Goal: Information Seeking & Learning: Learn about a topic

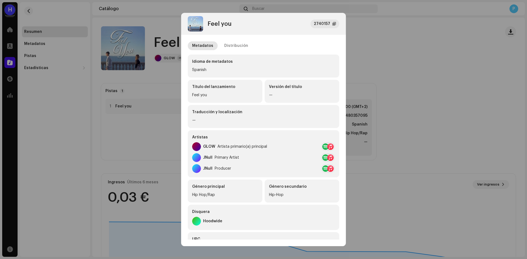
click at [225, 30] on div "Feel you" at bounding box center [210, 23] width 44 height 15
click at [231, 49] on div "Distribución" at bounding box center [236, 45] width 24 height 9
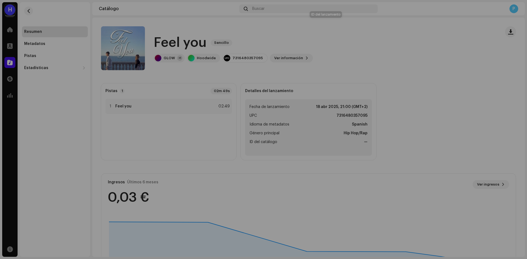
click at [96, 51] on div "Feel you 2740157 Metadatos Distribución Fecha de lanzamiento 18 abr 2025, 21:00…" at bounding box center [263, 129] width 527 height 259
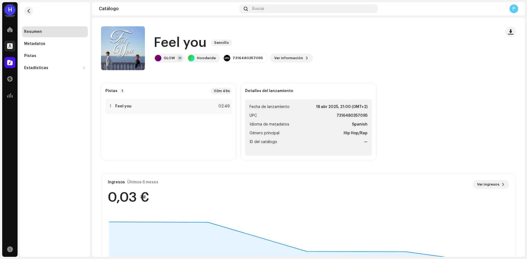
click at [6, 45] on div at bounding box center [9, 46] width 11 height 11
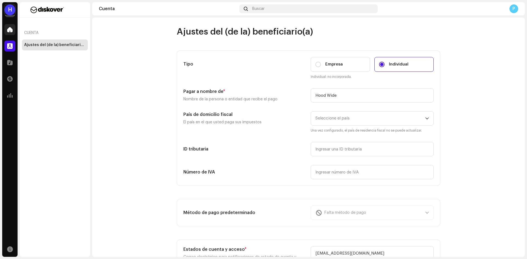
click at [13, 34] on div at bounding box center [9, 29] width 11 height 11
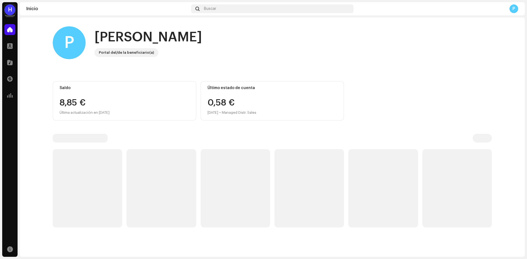
click at [12, 68] on div "Catálogo" at bounding box center [9, 62] width 15 height 15
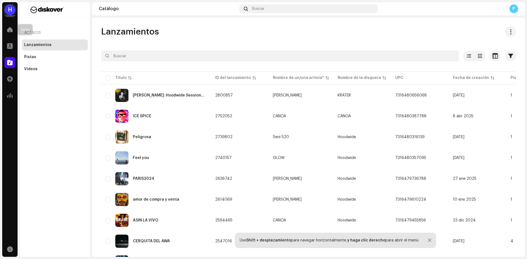
click at [12, 8] on div "H" at bounding box center [9, 9] width 11 height 11
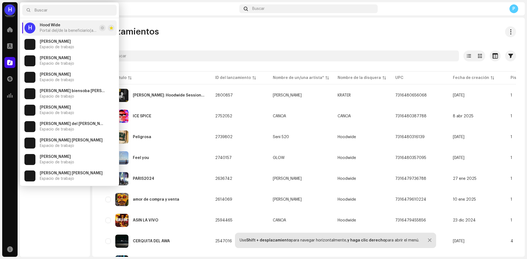
click at [12, 8] on div "H" at bounding box center [9, 9] width 11 height 11
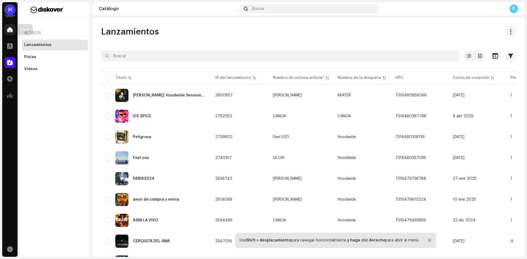
click at [13, 33] on div at bounding box center [9, 29] width 11 height 11
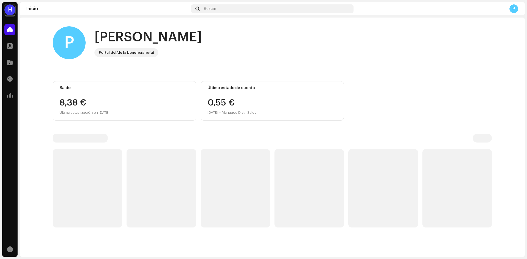
click at [7, 13] on div "H" at bounding box center [9, 9] width 11 height 11
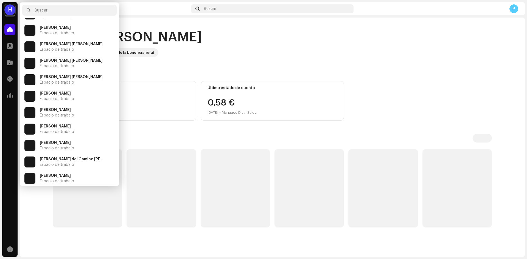
scroll to position [132, 0]
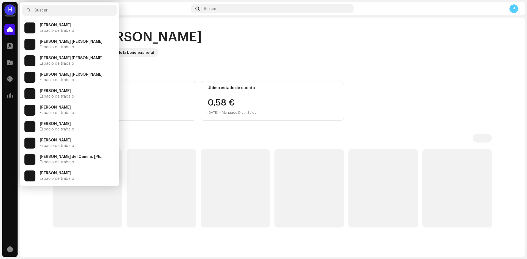
click at [73, 82] on span "Espacio de trabajo" at bounding box center [57, 80] width 34 height 4
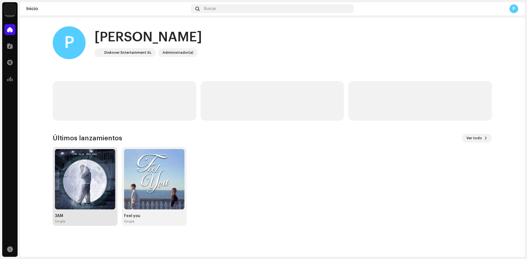
click at [87, 169] on img at bounding box center [85, 179] width 60 height 60
